Goal: Task Accomplishment & Management: Complete application form

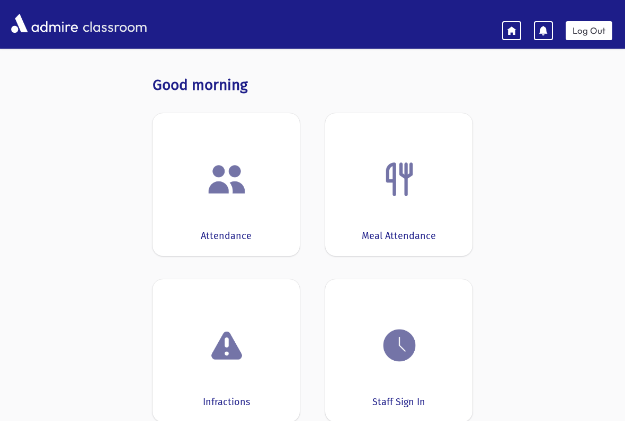
click at [241, 192] on img at bounding box center [227, 179] width 40 height 40
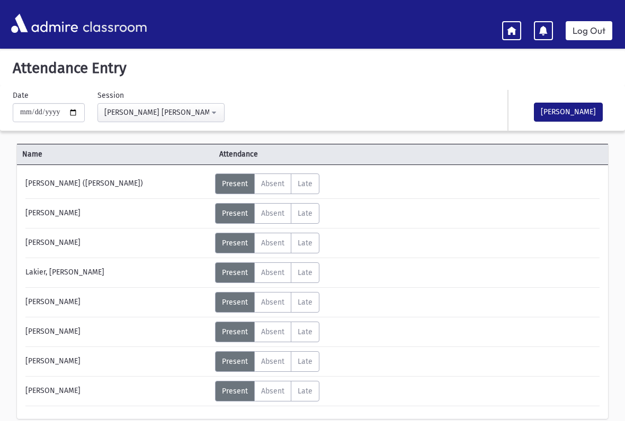
click at [507, 30] on icon at bounding box center [512, 30] width 10 height 10
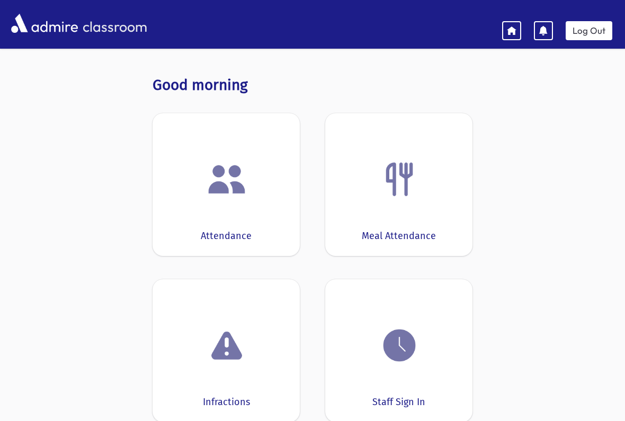
click at [396, 183] on img at bounding box center [399, 179] width 40 height 40
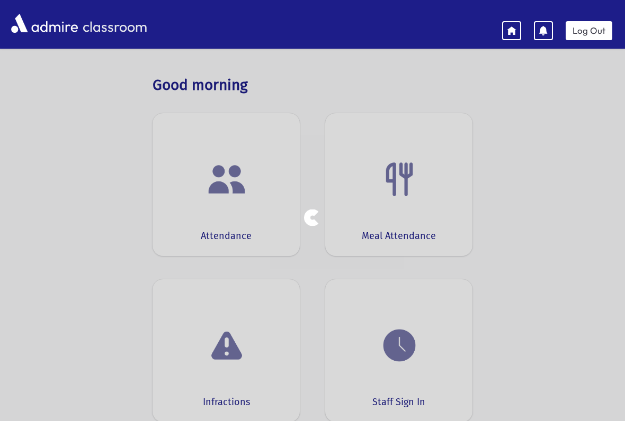
select select "***"
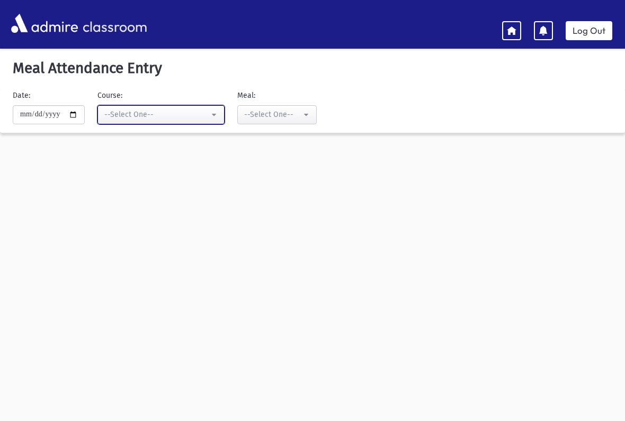
click at [192, 109] on button "--Select One--" at bounding box center [160, 114] width 127 height 19
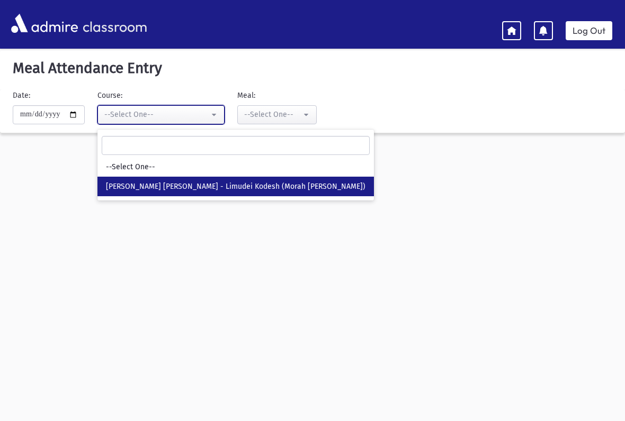
click at [194, 116] on button "--Select One--" at bounding box center [160, 114] width 127 height 19
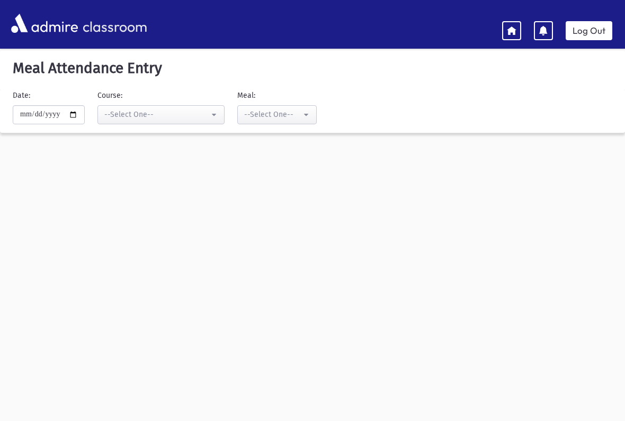
click at [513, 30] on icon at bounding box center [512, 30] width 10 height 10
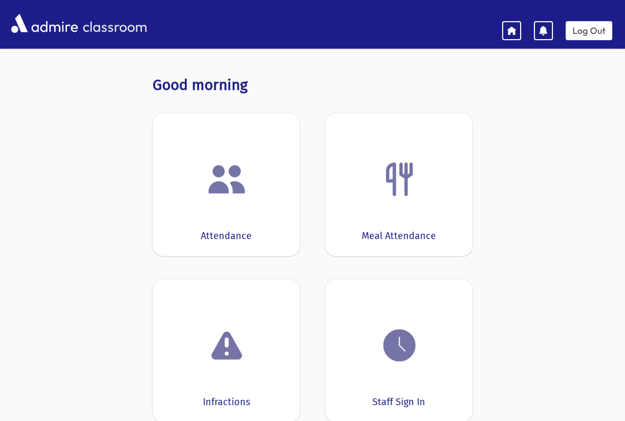
click at [401, 337] on img at bounding box center [399, 346] width 40 height 40
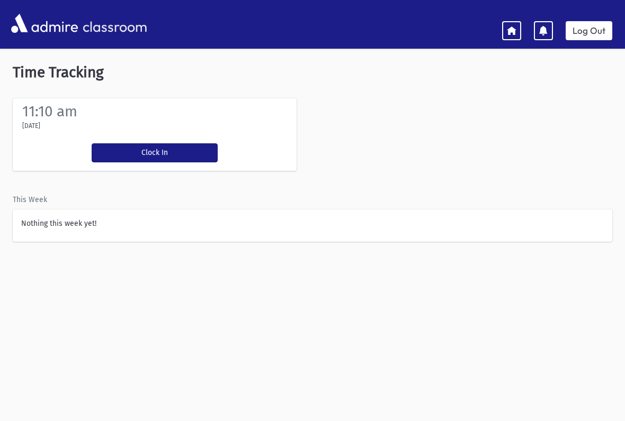
click at [506, 26] on link at bounding box center [511, 30] width 19 height 19
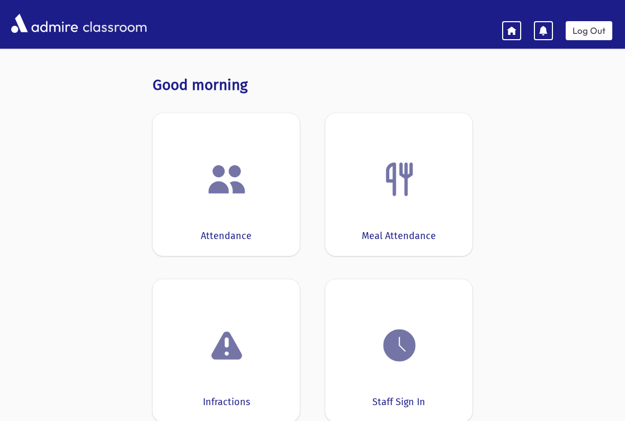
click at [543, 26] on icon at bounding box center [544, 31] width 10 height 10
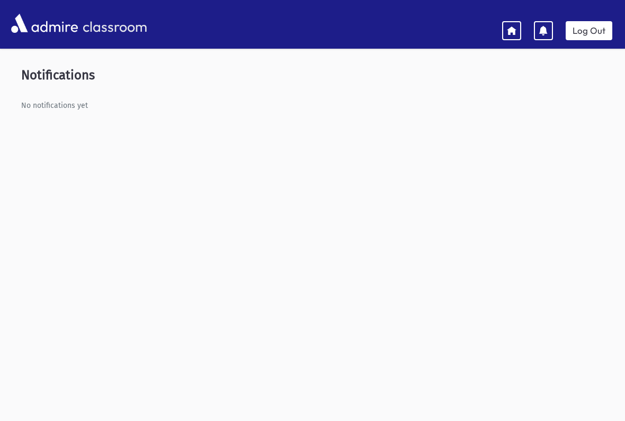
click at [596, 28] on link "Log Out" at bounding box center [589, 30] width 47 height 19
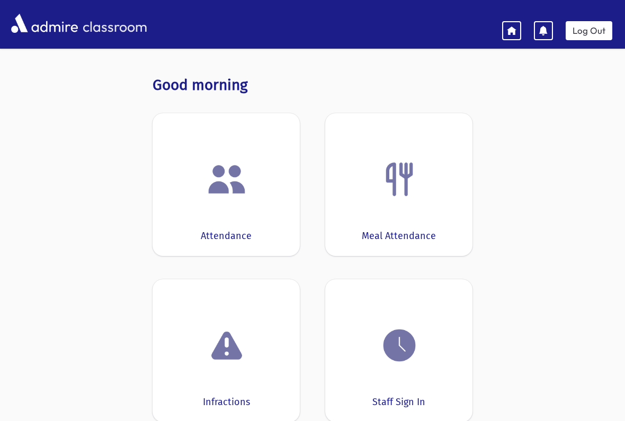
click at [389, 364] on img at bounding box center [399, 346] width 40 height 40
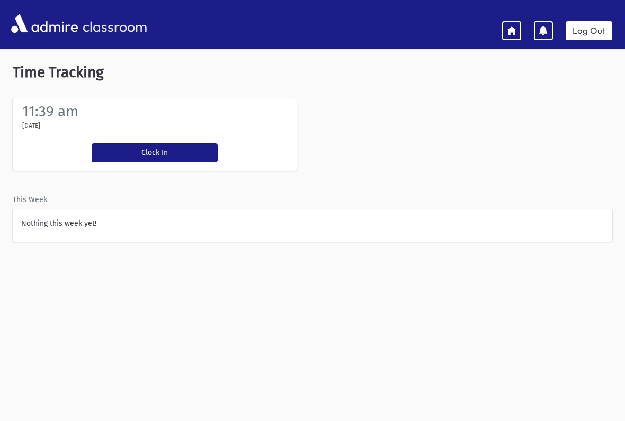
click at [503, 26] on link at bounding box center [511, 30] width 19 height 19
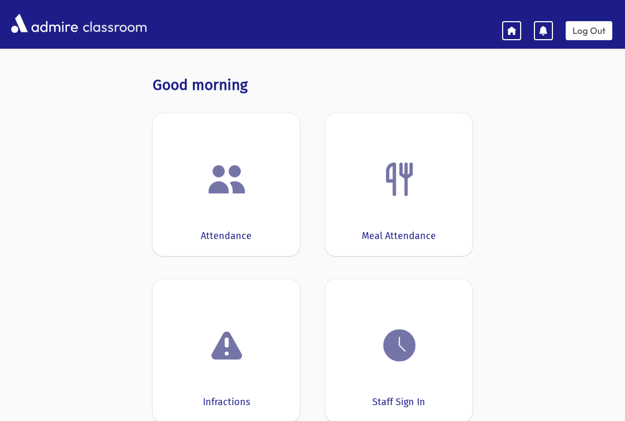
click at [223, 198] on img at bounding box center [227, 179] width 40 height 40
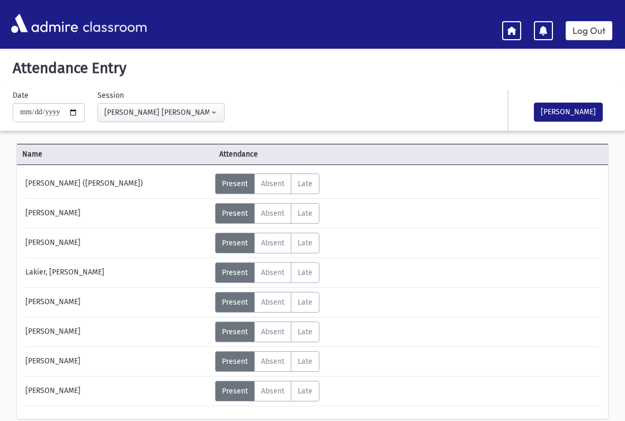
click at [309, 172] on div "[PERSON_NAME] ([PERSON_NAME]) Status Unexcused Admin: Present P Absent A Late L…" at bounding box center [312, 292] width 591 height 254
click at [297, 183] on label "Late L" at bounding box center [305, 184] width 29 height 21
click at [351, 183] on div "Status" at bounding box center [355, 179] width 47 height 10
click at [348, 182] on div "Status" at bounding box center [355, 179] width 47 height 10
click at [228, 181] on span "Present" at bounding box center [235, 184] width 26 height 9
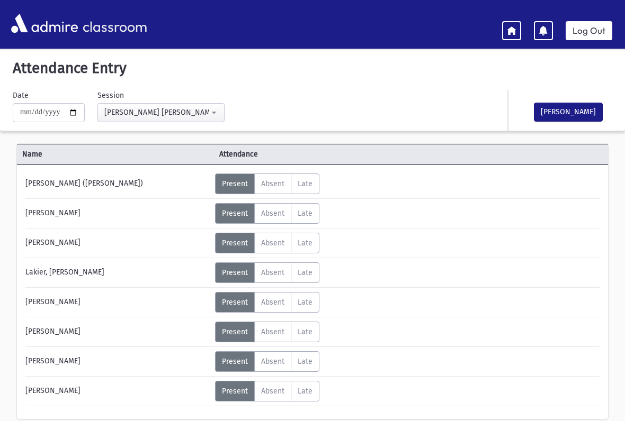
click at [498, 33] on div "classroom Log Out" at bounding box center [312, 25] width 625 height 30
click at [506, 35] on link at bounding box center [511, 30] width 19 height 19
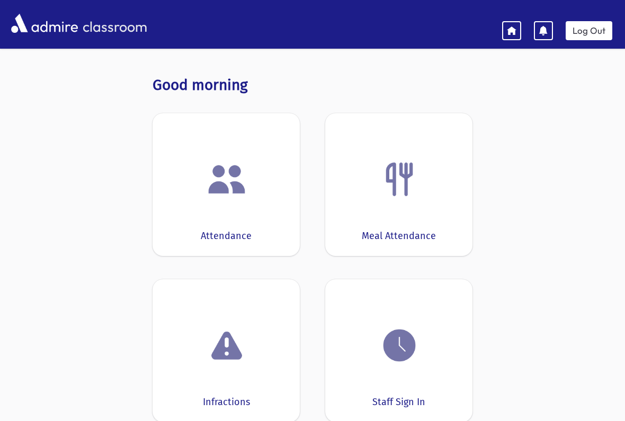
click at [396, 364] on img at bounding box center [399, 346] width 40 height 40
